Goal: Task Accomplishment & Management: Complete application form

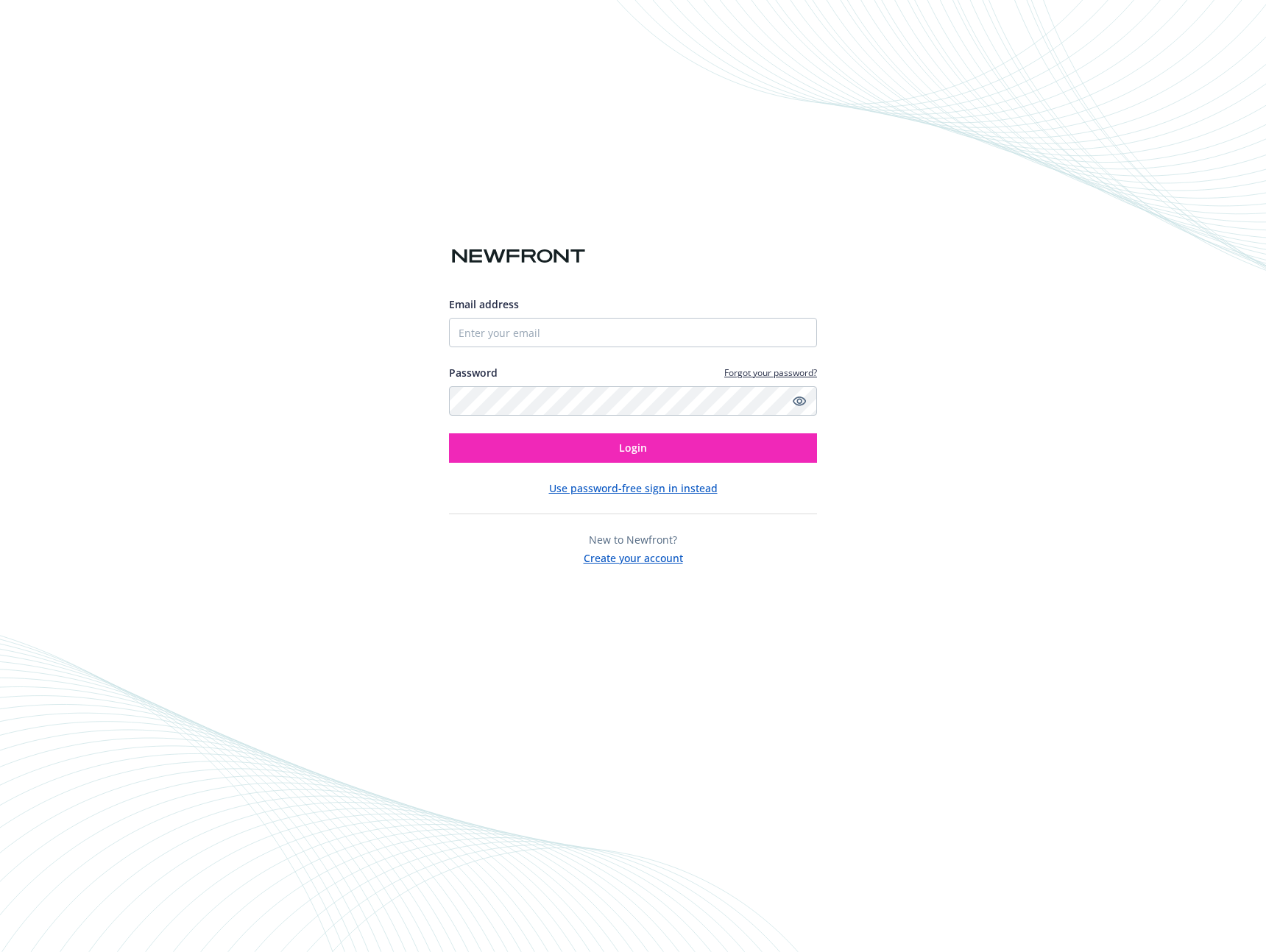
click at [574, 163] on div "Email address Password Forgot your password? Login Use password-free sign in in…" at bounding box center [633, 476] width 1266 height 952
